Goal: Information Seeking & Learning: Learn about a topic

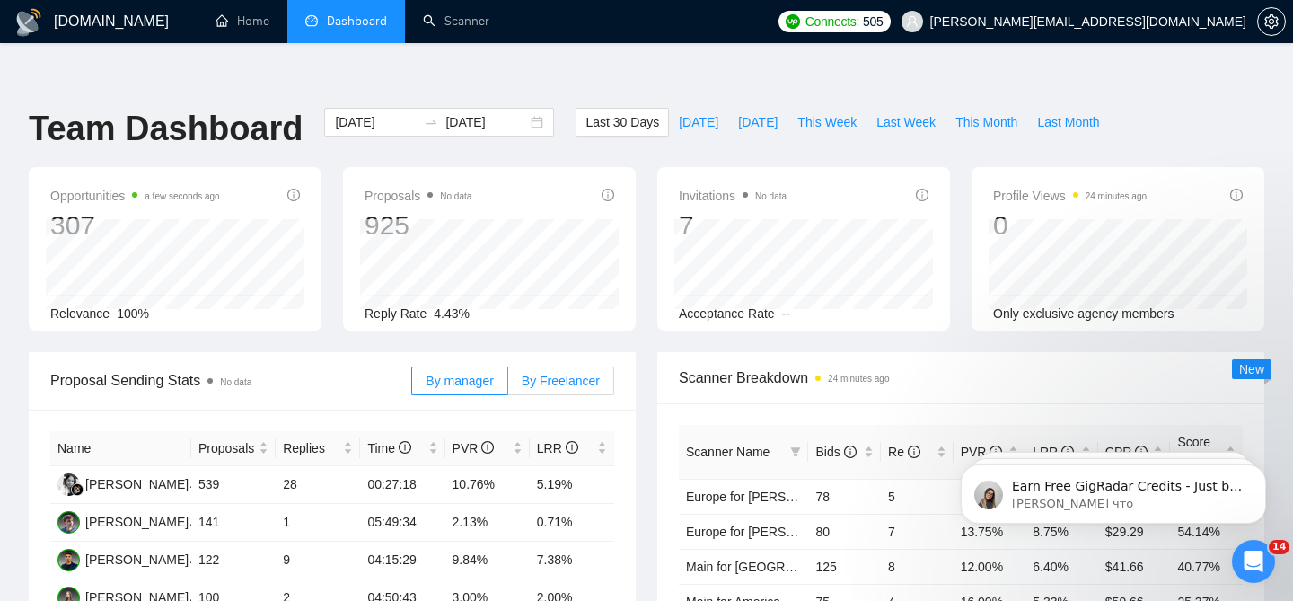
click at [568, 366] on label "By Freelancer" at bounding box center [561, 380] width 106 height 29
click at [508, 385] on input "By Freelancer" at bounding box center [508, 385] width 0 height 0
click at [516, 438] on div "PVR" at bounding box center [488, 448] width 70 height 20
click at [521, 438] on div "PVR" at bounding box center [488, 448] width 70 height 20
click at [521, 108] on div "[DATE] [DATE]" at bounding box center [439, 122] width 230 height 29
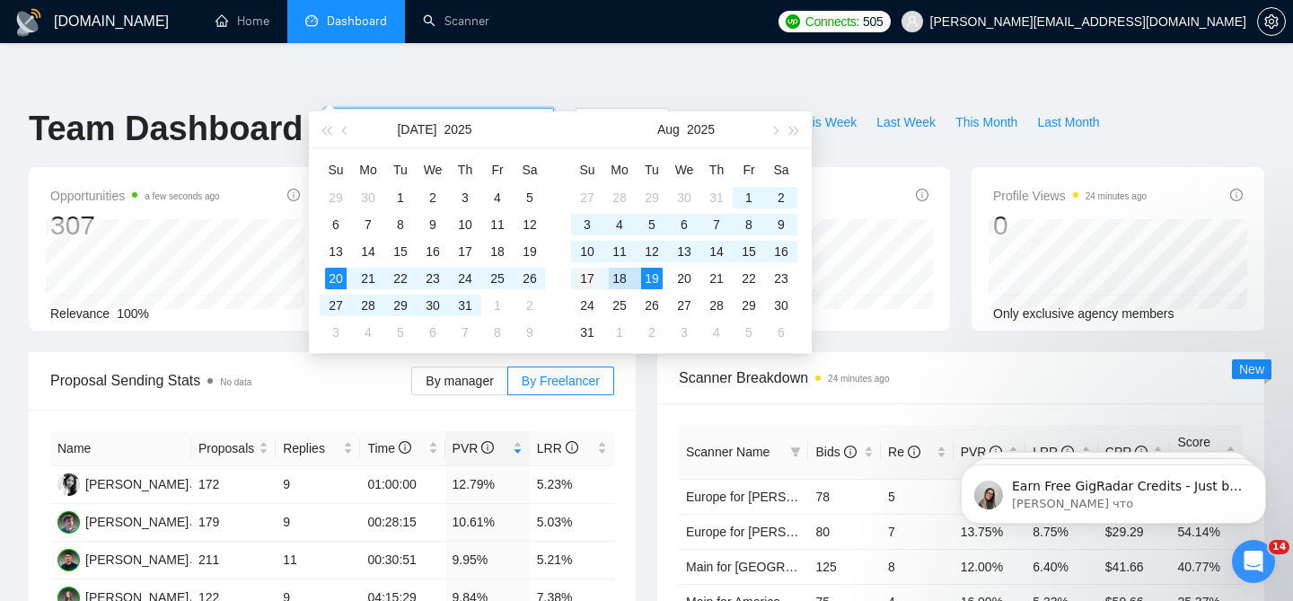
type input "[DATE]"
click at [597, 284] on div "17" at bounding box center [588, 279] width 22 height 22
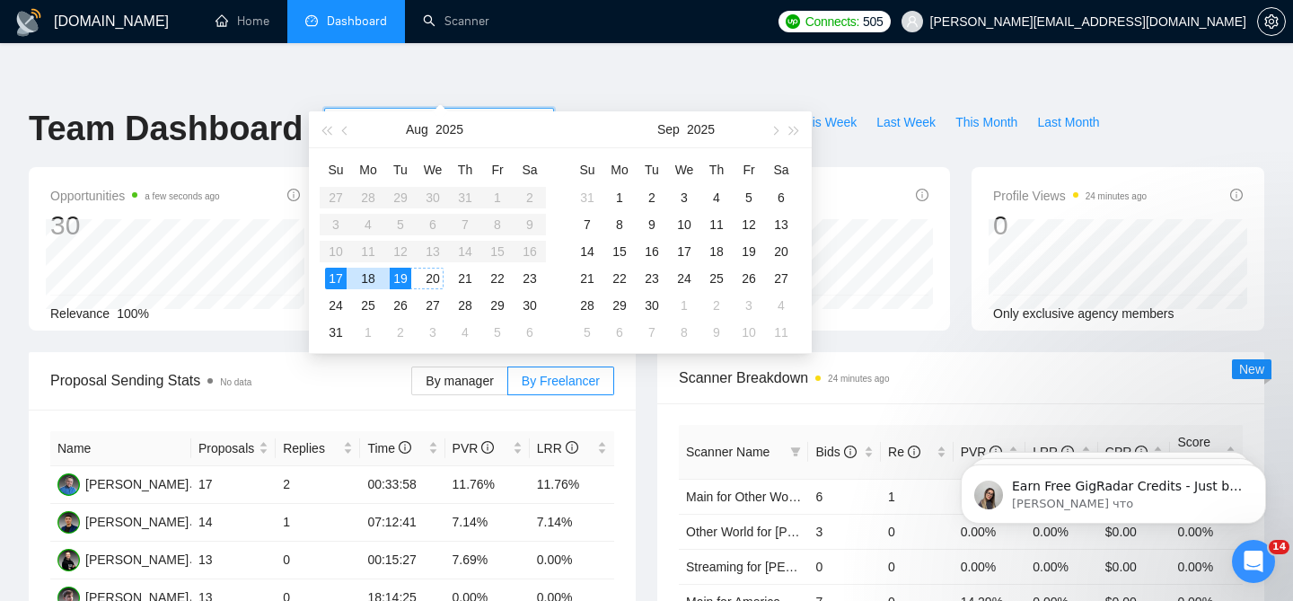
type input "[DATE]"
click at [406, 277] on div "19" at bounding box center [401, 279] width 22 height 22
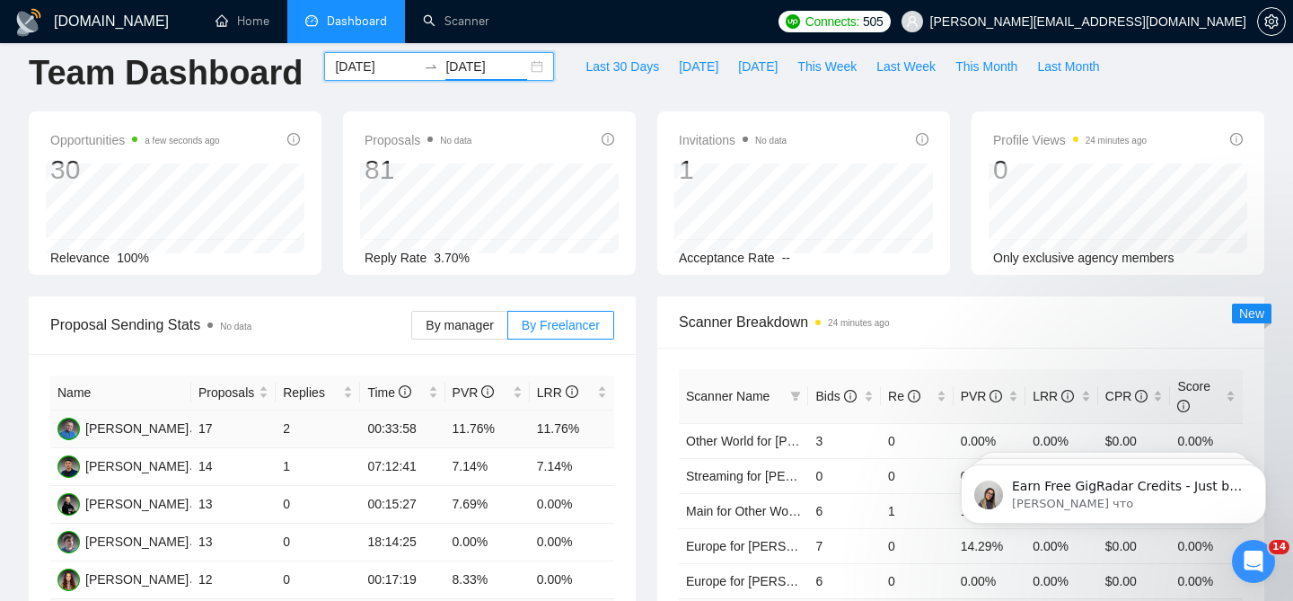
scroll to position [144, 0]
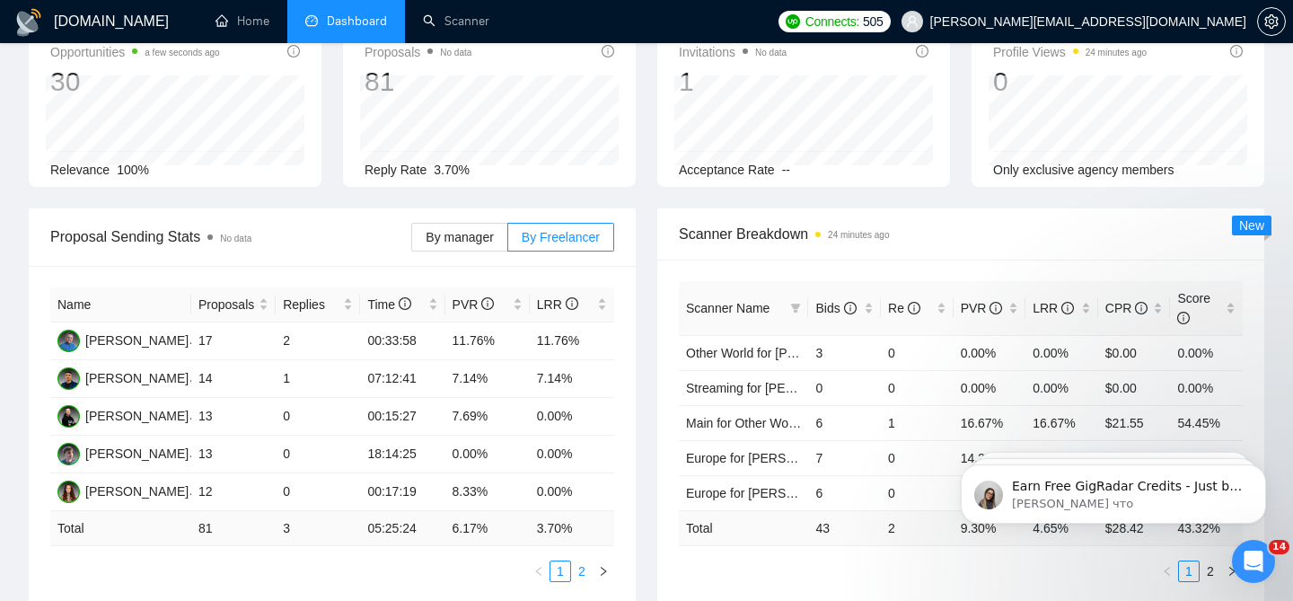
click at [584, 561] on link "2" at bounding box center [582, 571] width 20 height 20
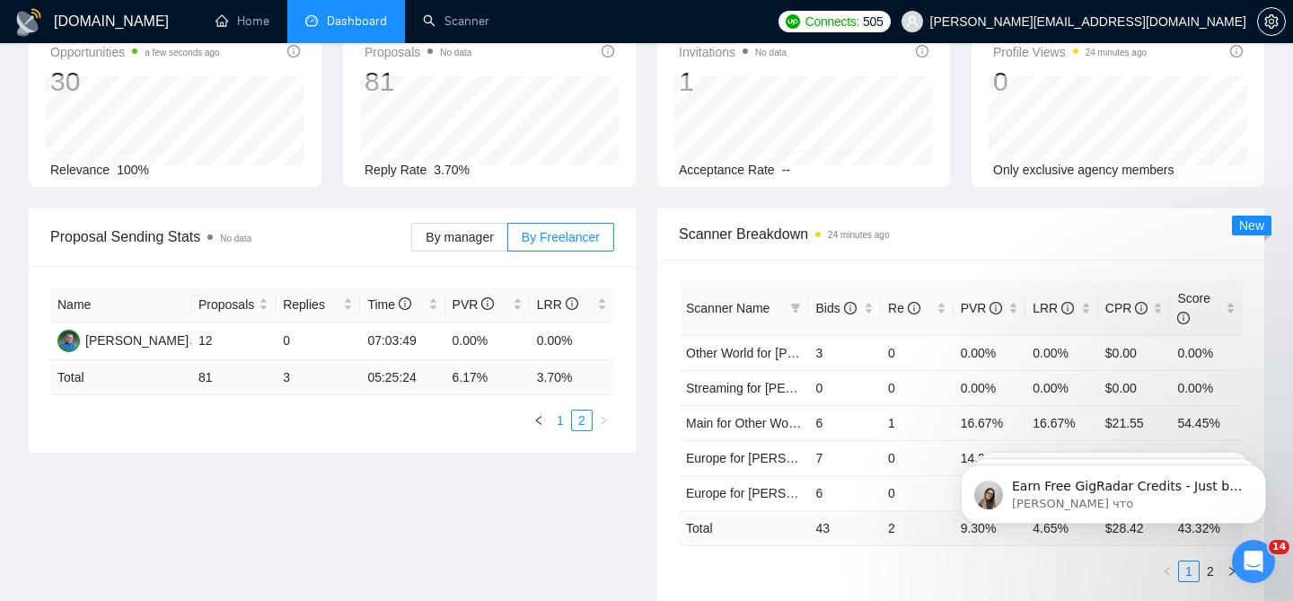
click at [564, 410] on link "1" at bounding box center [560, 420] width 20 height 20
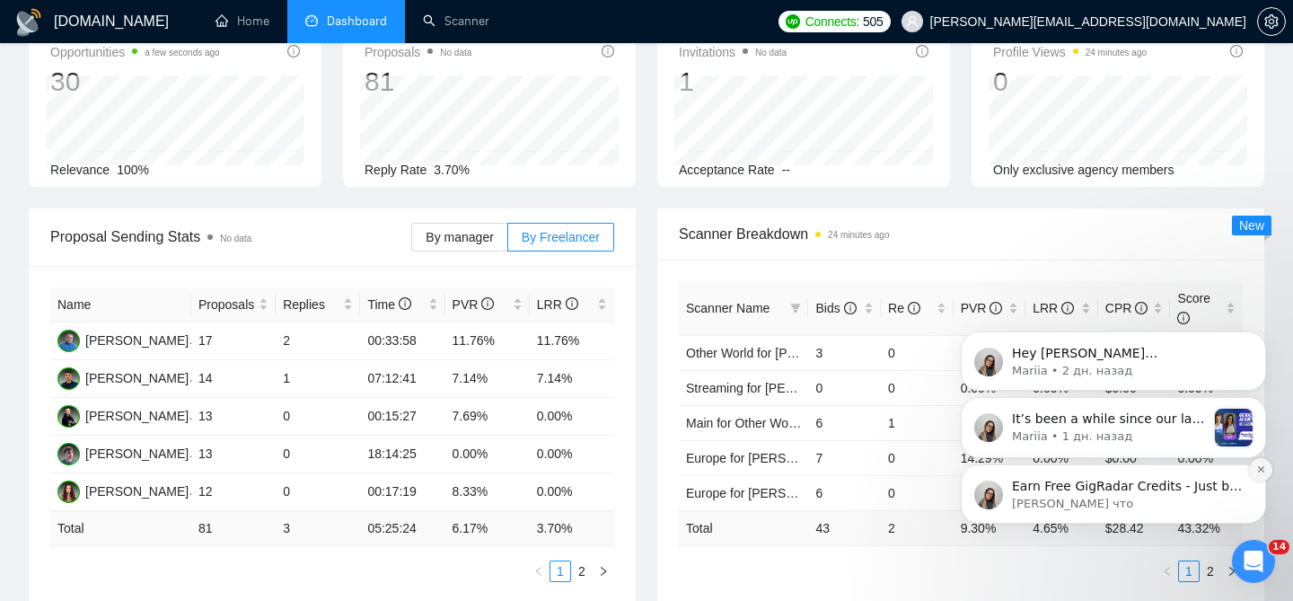
click at [1256, 466] on icon "Dismiss notification" at bounding box center [1261, 469] width 10 height 10
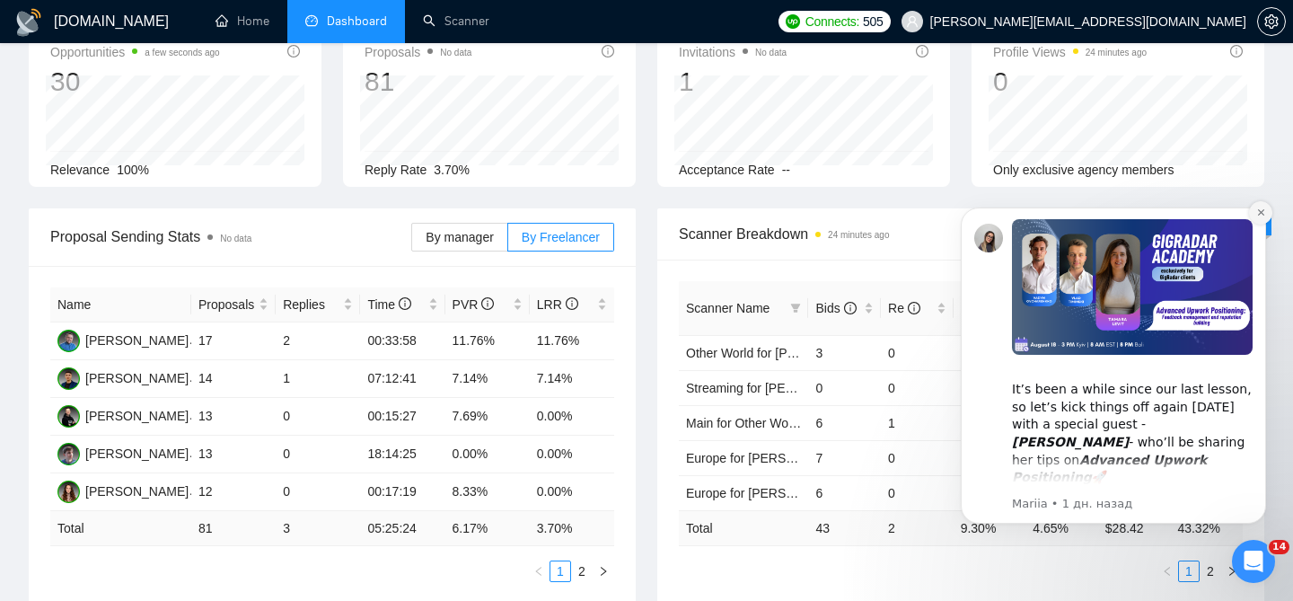
click at [1254, 219] on button "Dismiss notification" at bounding box center [1260, 212] width 23 height 23
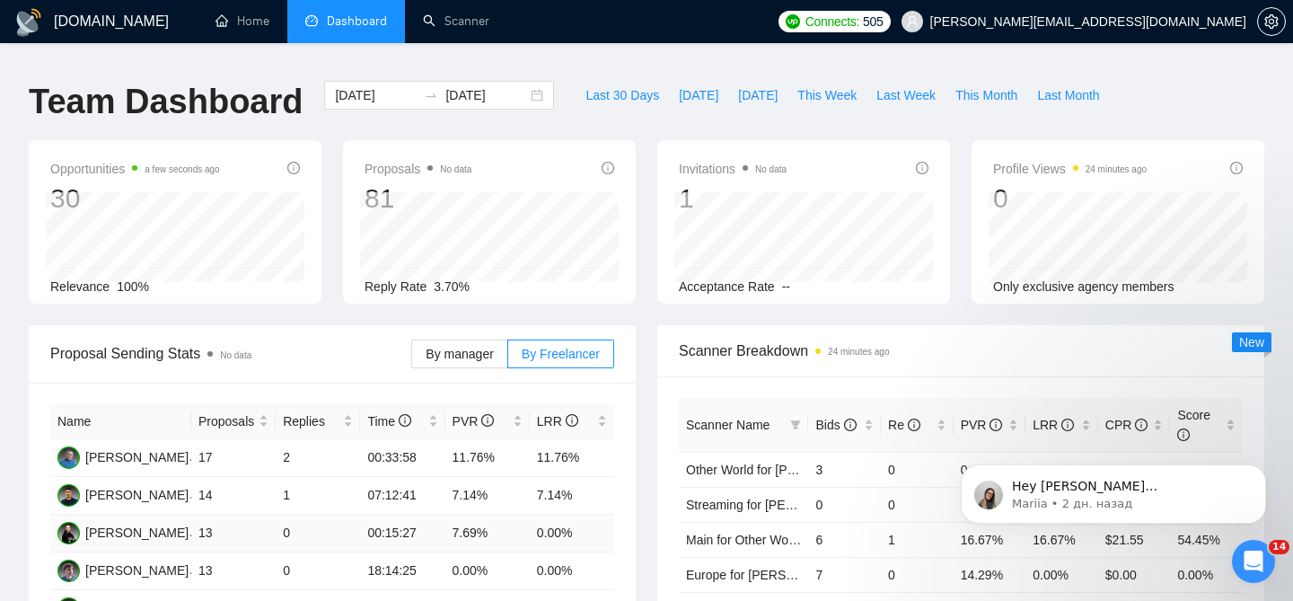
scroll to position [0, 0]
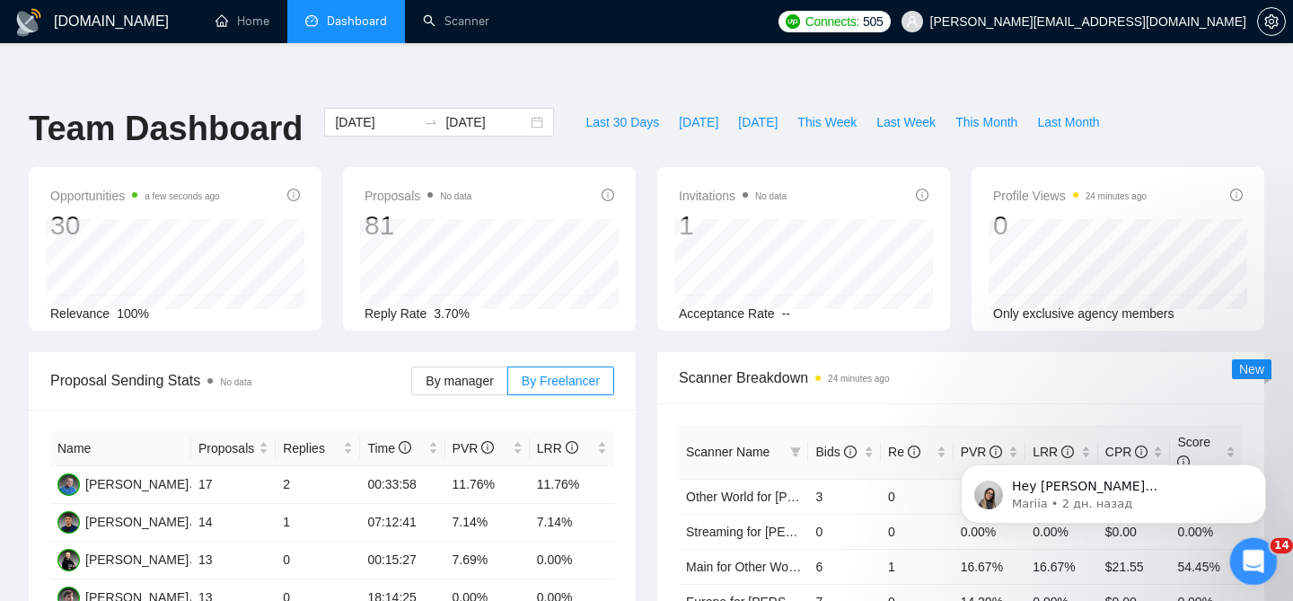
click at [1257, 559] on icon "Открыть службу сообщений Intercom" at bounding box center [1252, 559] width 30 height 30
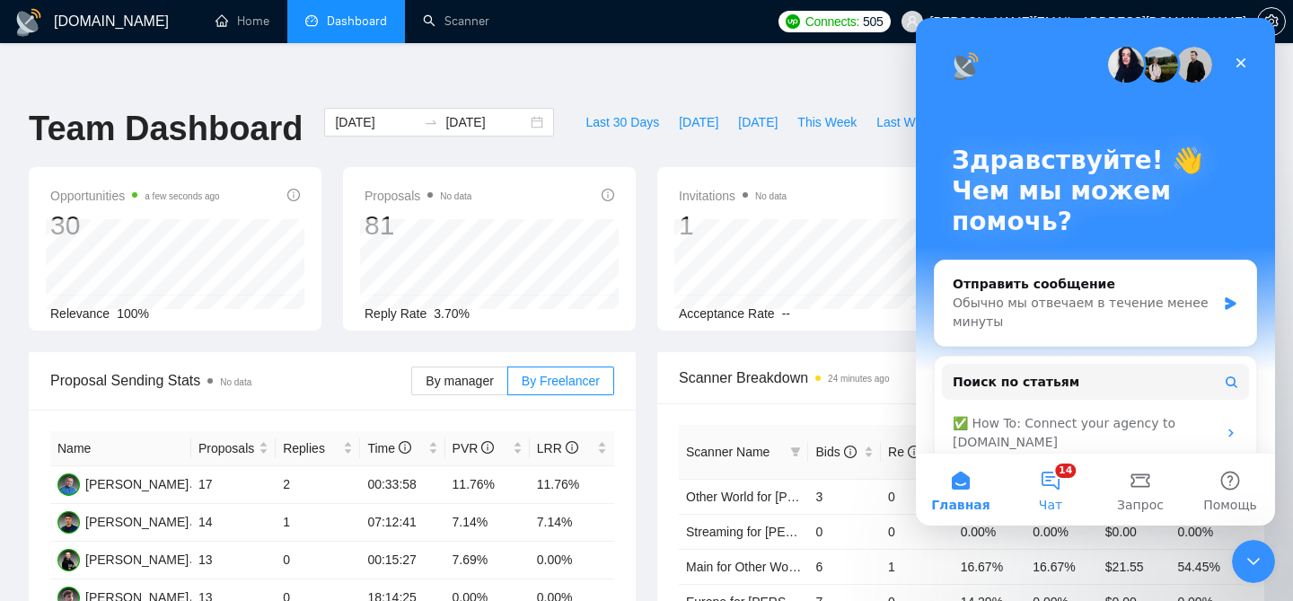
click at [1045, 496] on button "14 Чат" at bounding box center [1051, 490] width 90 height 72
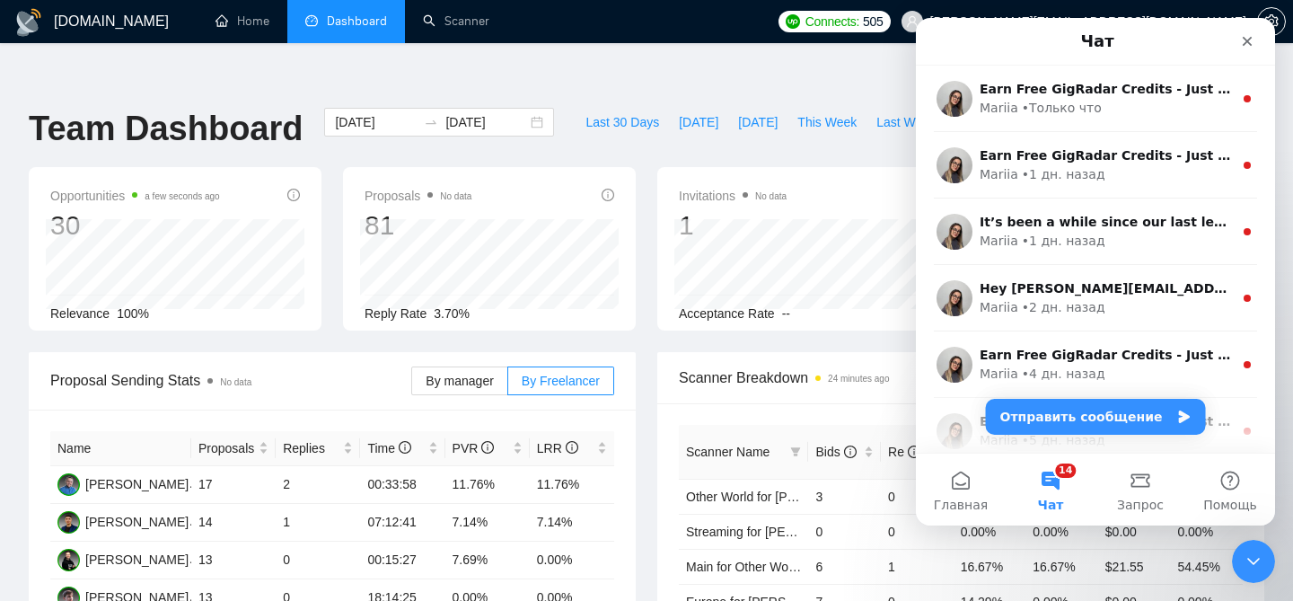
click at [1049, 475] on button "14 Чат" at bounding box center [1051, 490] width 90 height 72
click at [976, 482] on button "Главная" at bounding box center [961, 490] width 90 height 72
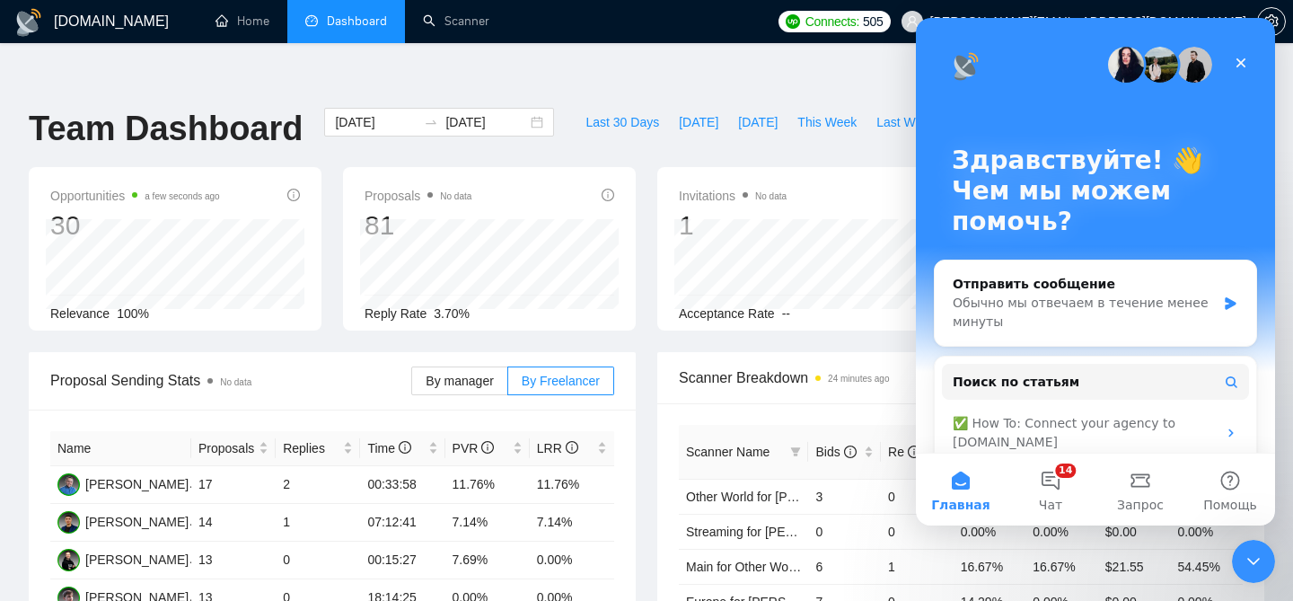
click at [730, 109] on div "Last 30 Days [DATE] [DATE] This Week Last Week This Month Last Month" at bounding box center [842, 137] width 555 height 59
click at [1225, 54] on div "Закрыть" at bounding box center [1241, 63] width 32 height 32
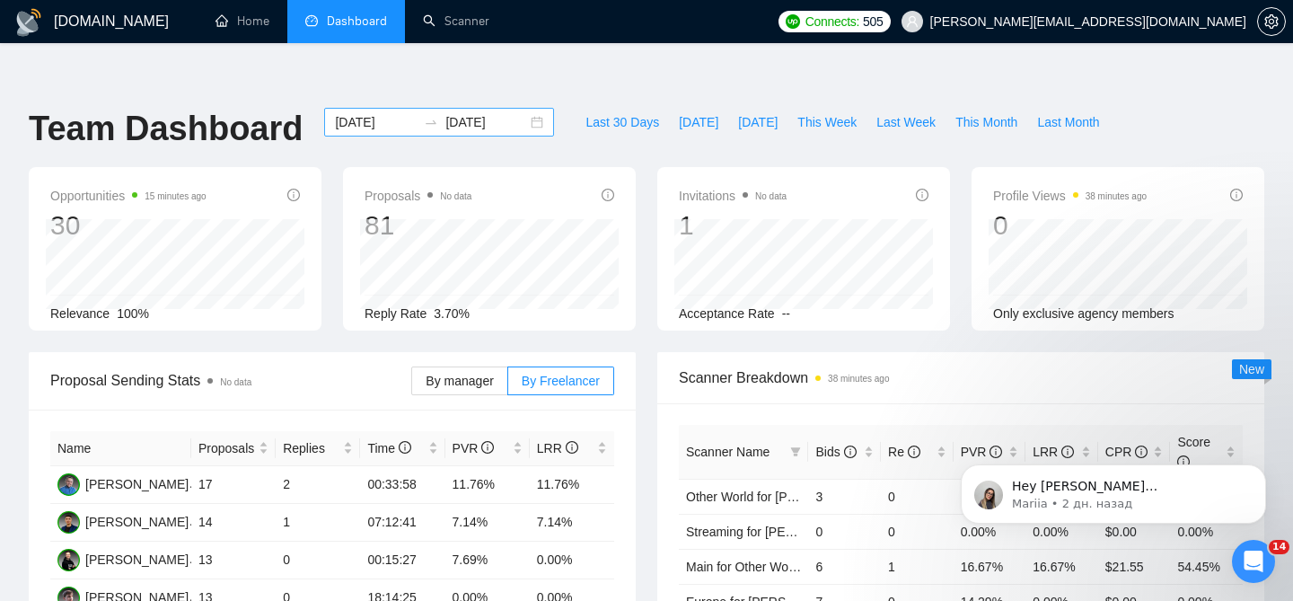
click at [519, 108] on div "[DATE] [DATE]" at bounding box center [439, 122] width 230 height 29
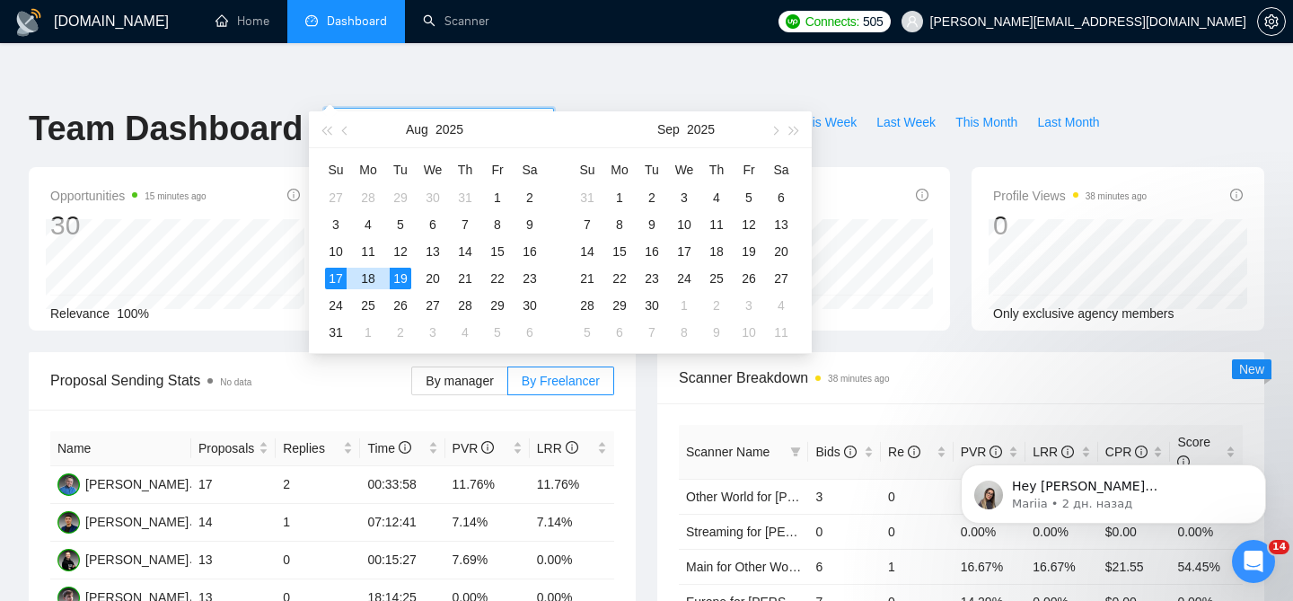
type input "[DATE]"
click at [292, 358] on div "Proposal Sending Stats No data" at bounding box center [230, 380] width 361 height 51
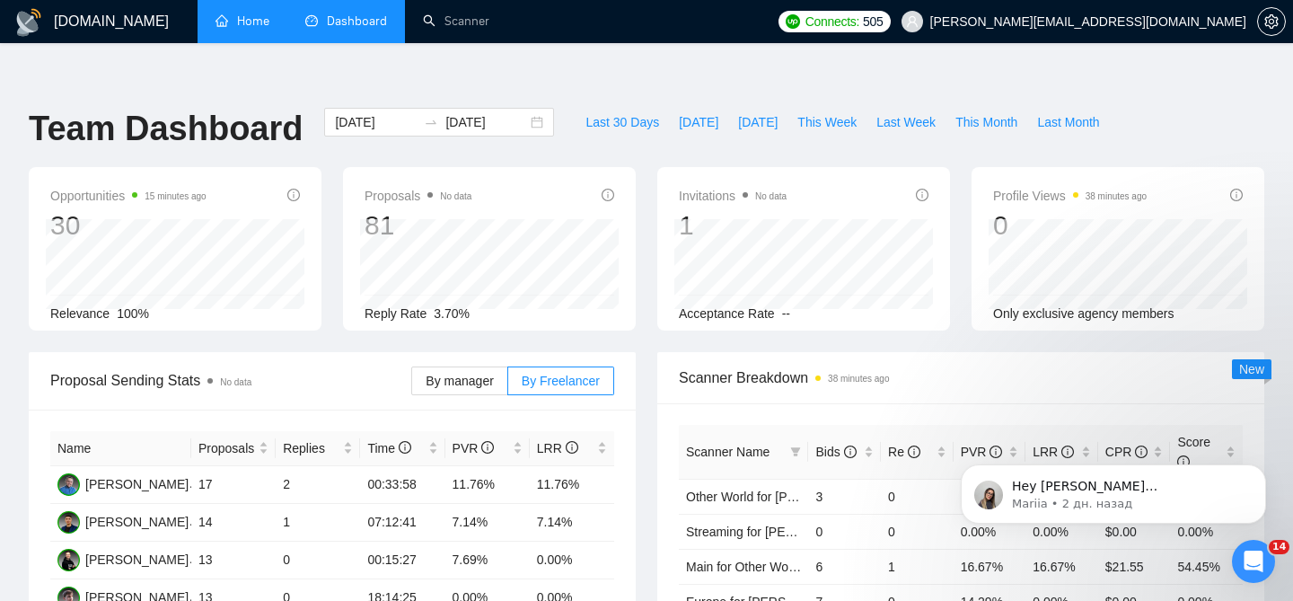
click at [225, 27] on link "Home" at bounding box center [243, 20] width 54 height 15
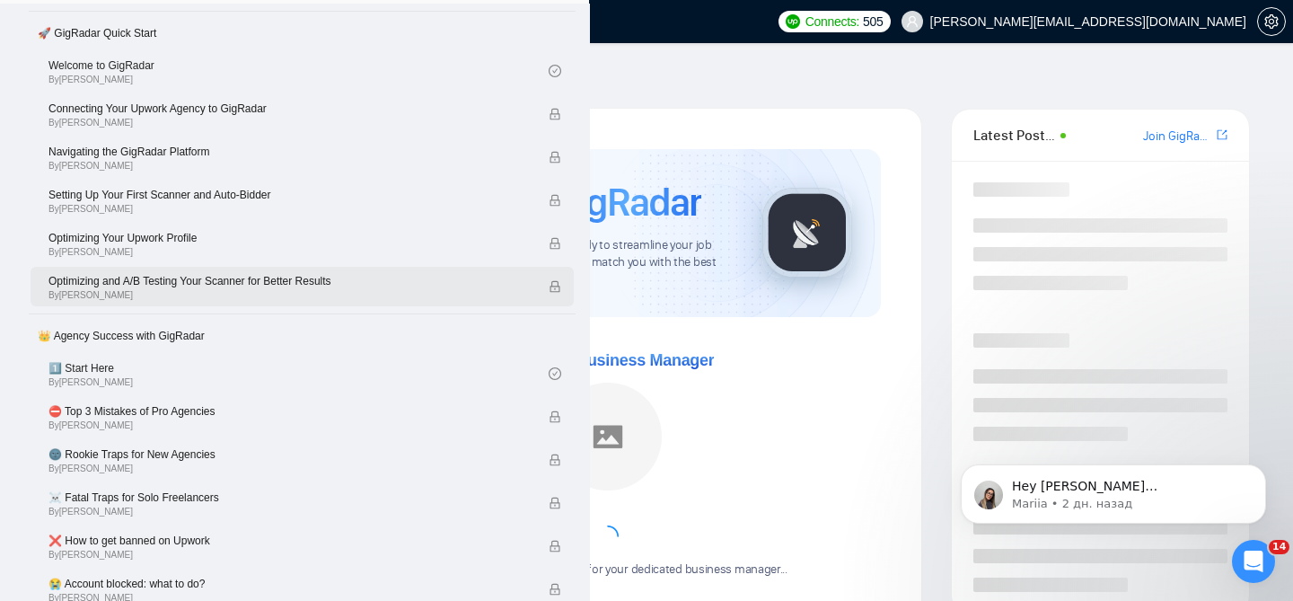
scroll to position [86, 0]
